Goal: Information Seeking & Learning: Check status

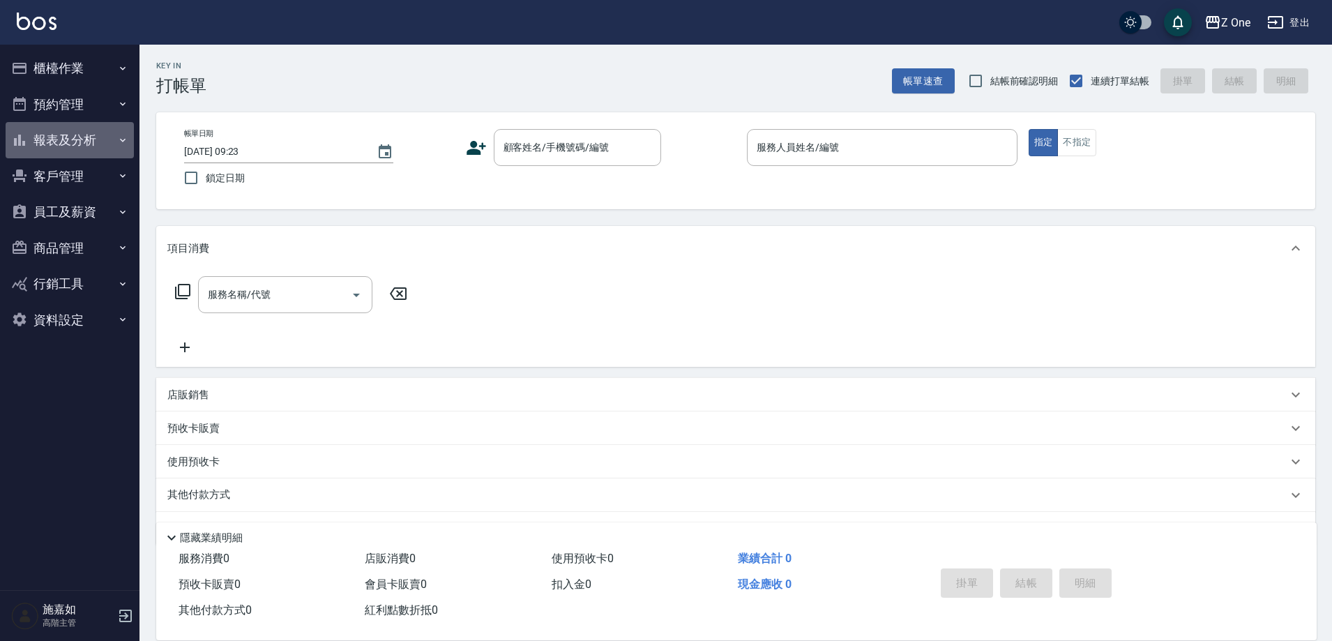
click at [49, 146] on button "報表及分析" at bounding box center [70, 140] width 128 height 36
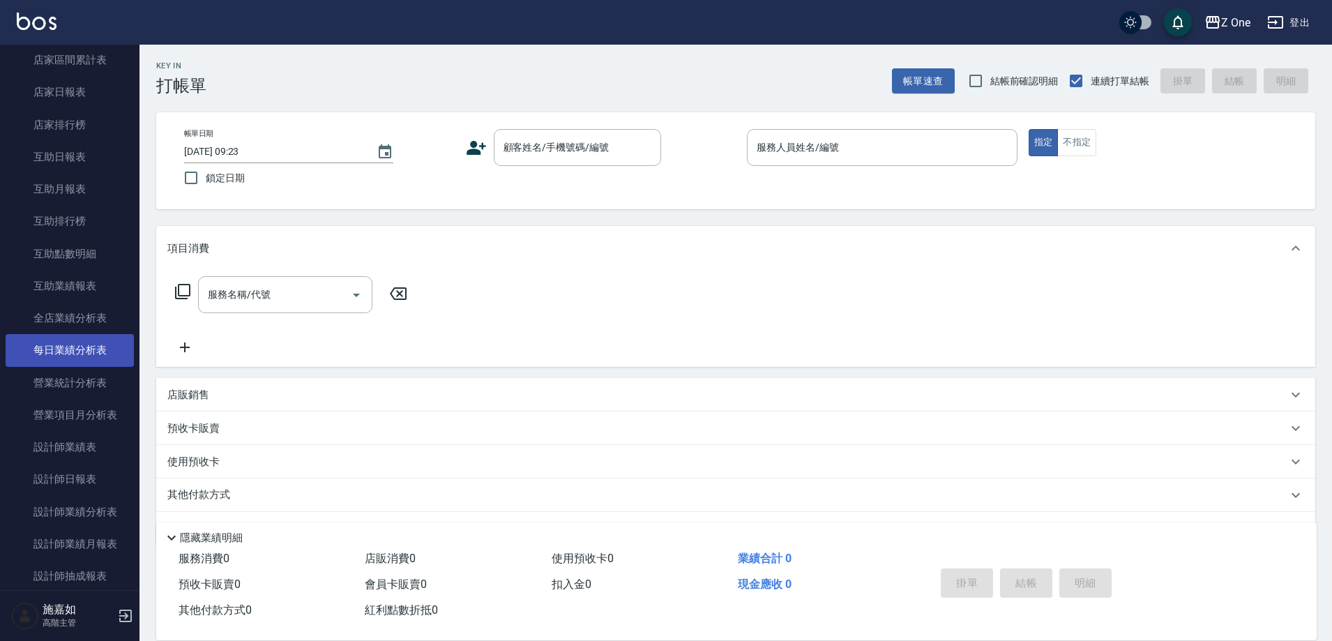
scroll to position [209, 0]
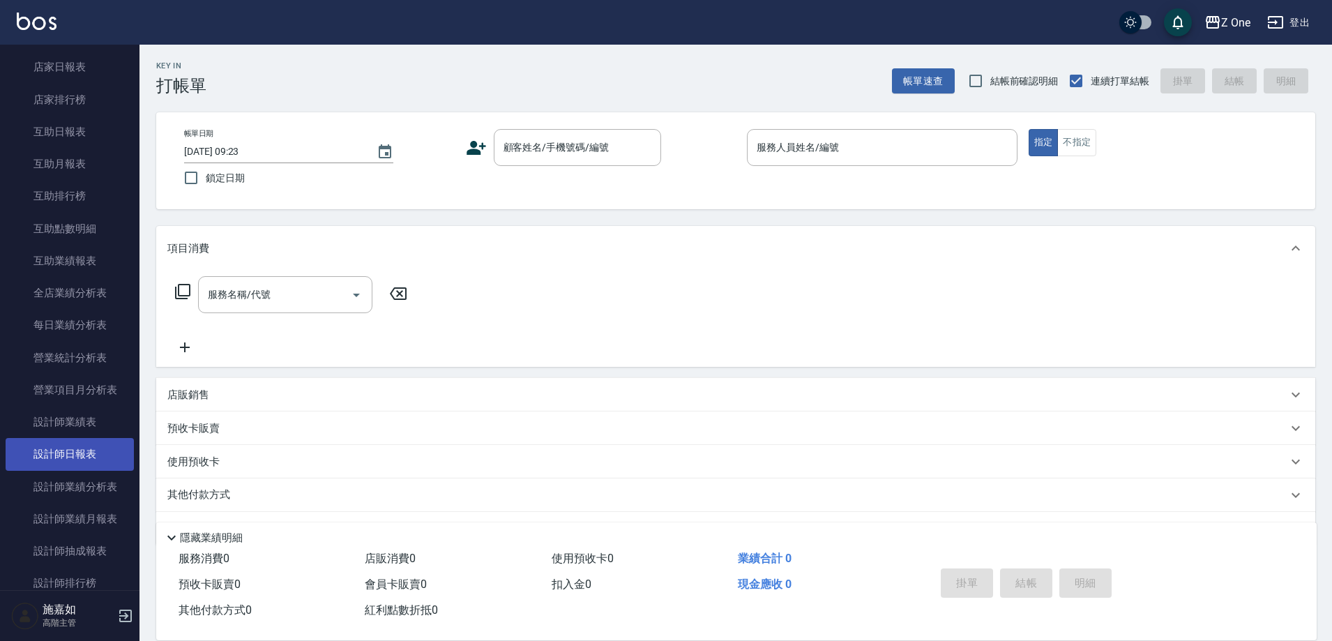
click at [73, 456] on link "設計師日報表" at bounding box center [70, 454] width 128 height 32
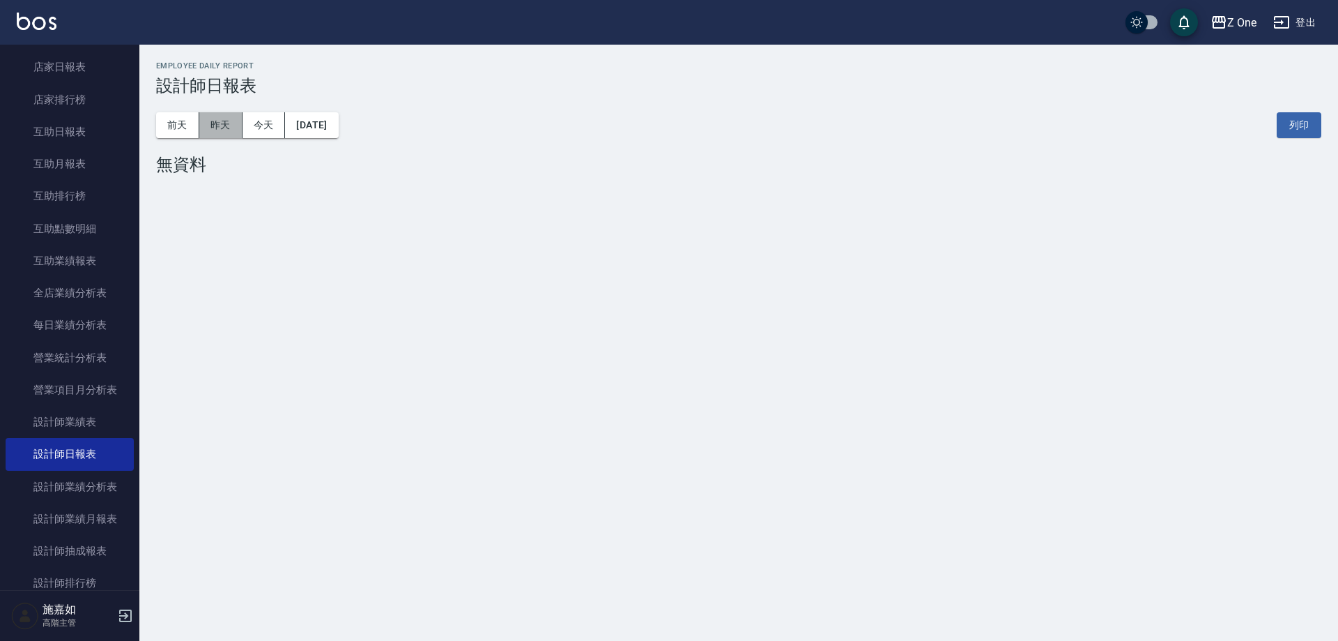
click at [218, 131] on button "昨天" at bounding box center [220, 125] width 43 height 26
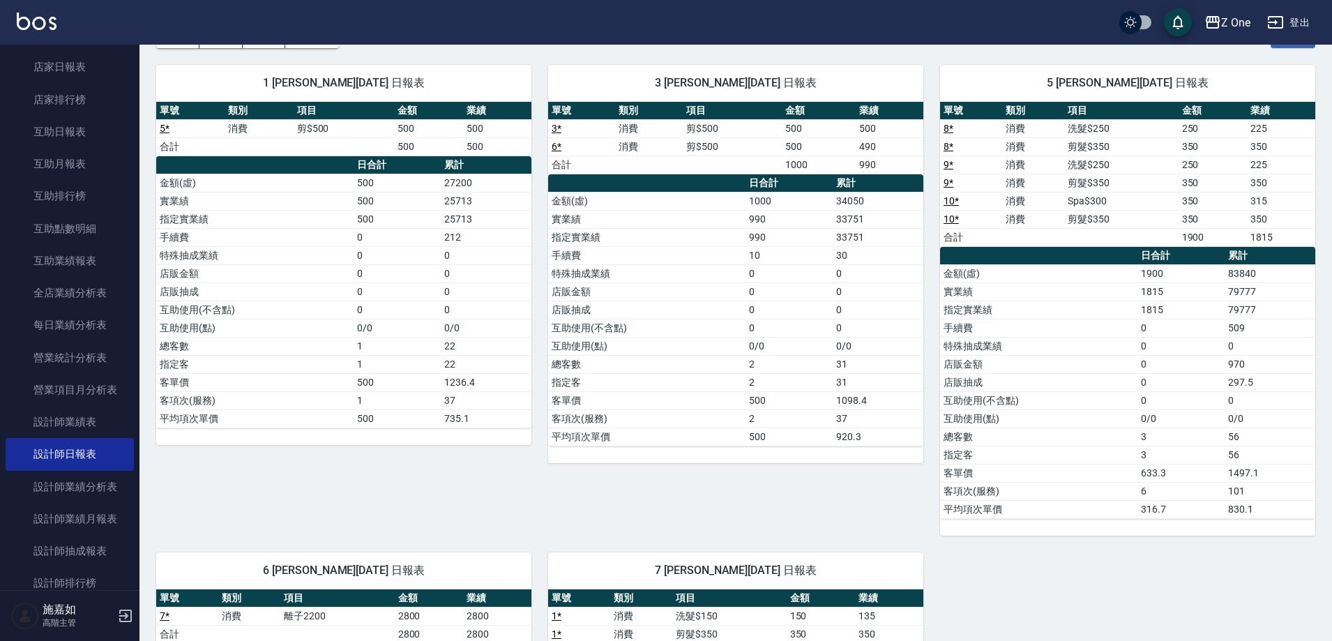
scroll to position [70, 0]
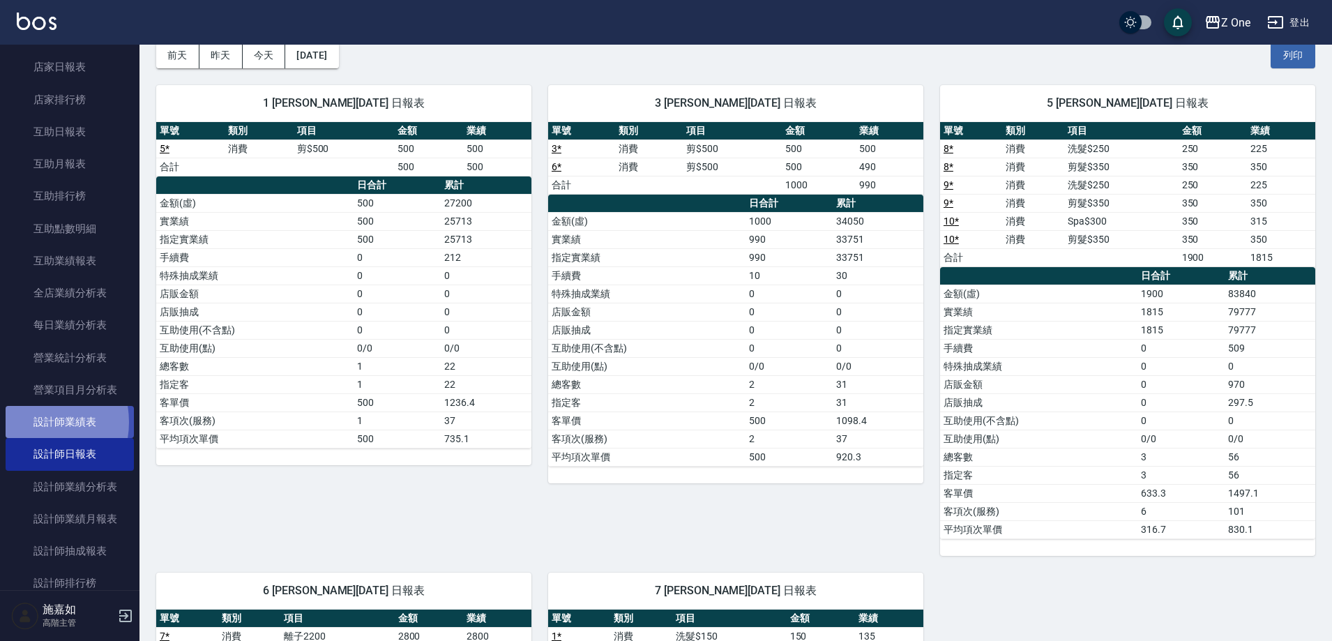
click at [30, 422] on link "設計師業績表" at bounding box center [70, 422] width 128 height 32
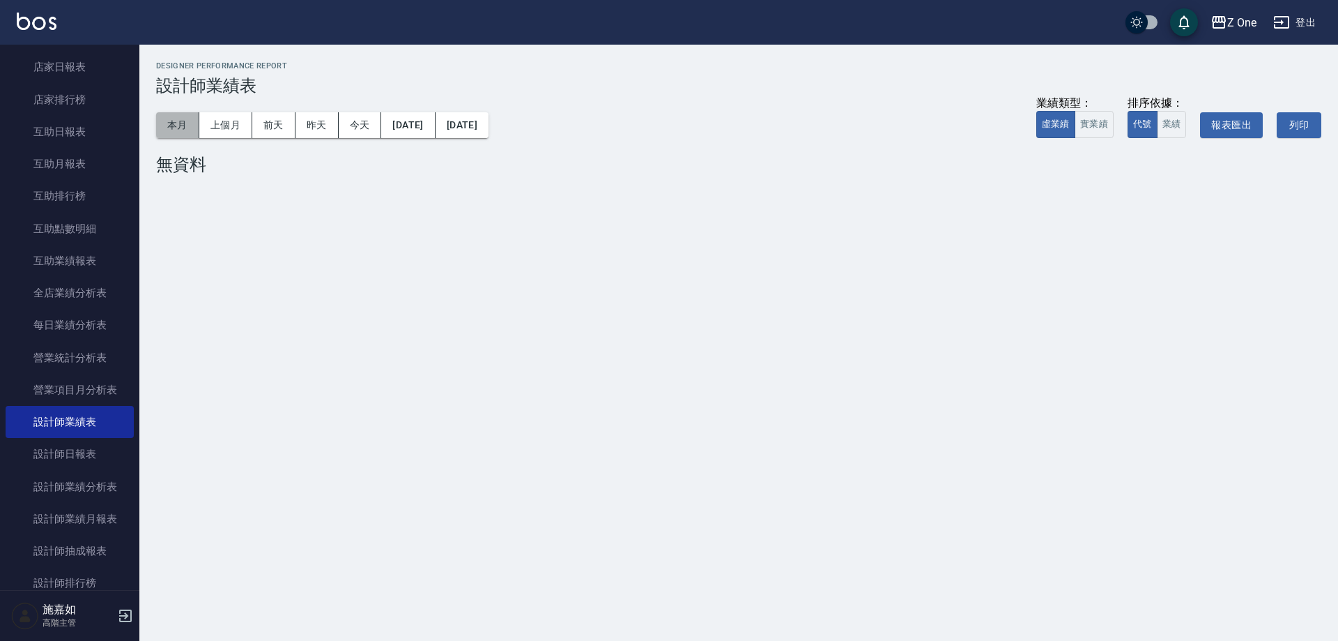
click at [180, 125] on button "本月" at bounding box center [177, 125] width 43 height 26
